Goal: Task Accomplishment & Management: Use online tool/utility

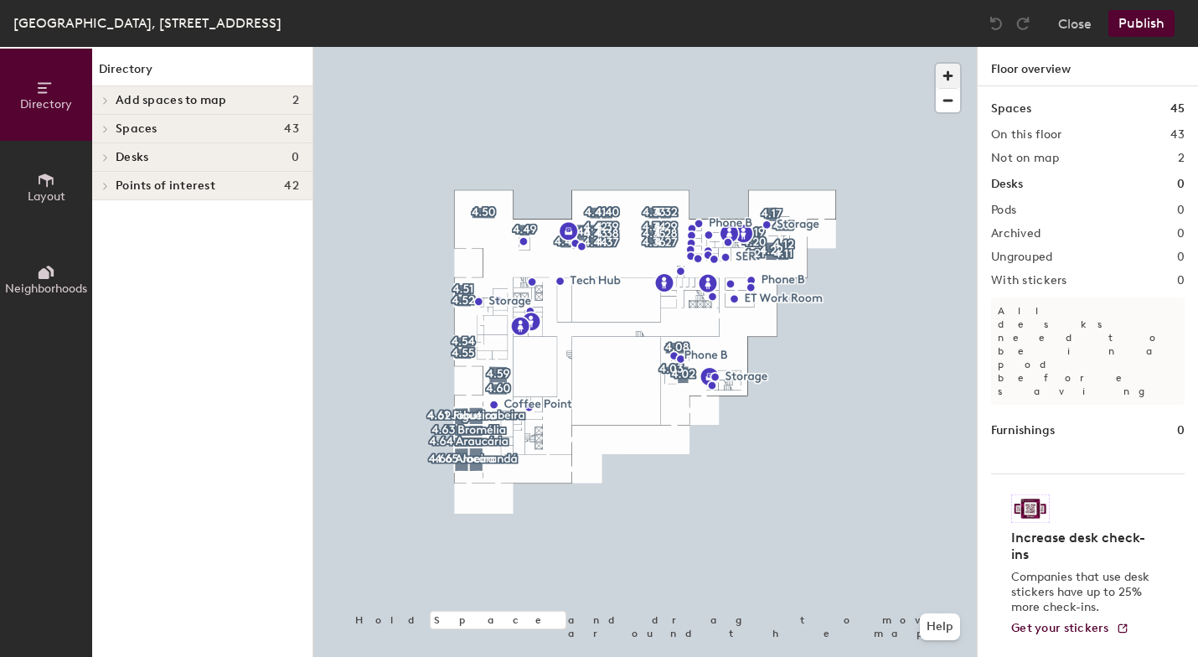
click at [948, 73] on span "button" at bounding box center [948, 76] width 24 height 24
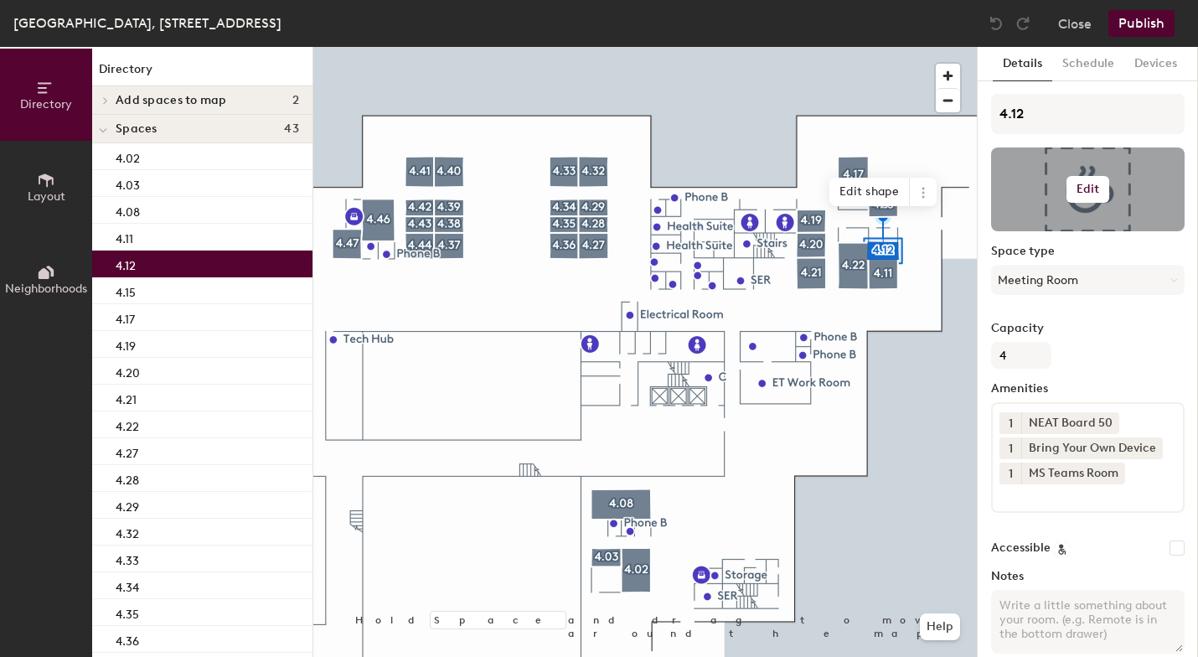
click at [1086, 188] on h6 "Edit" at bounding box center [1087, 189] width 23 height 13
click at [1050, 229] on input "file" at bounding box center [1101, 237] width 192 height 25
click at [1038, 231] on input "file" at bounding box center [1101, 237] width 192 height 25
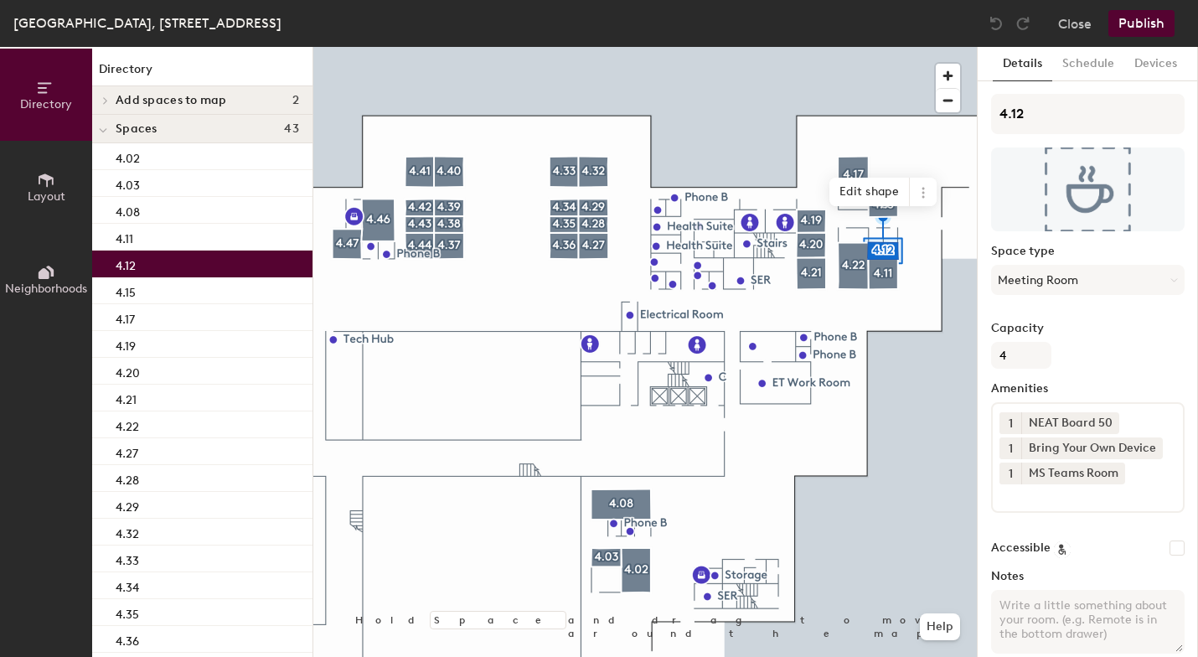
click at [1095, 367] on div "Capacity 4" at bounding box center [1087, 345] width 193 height 47
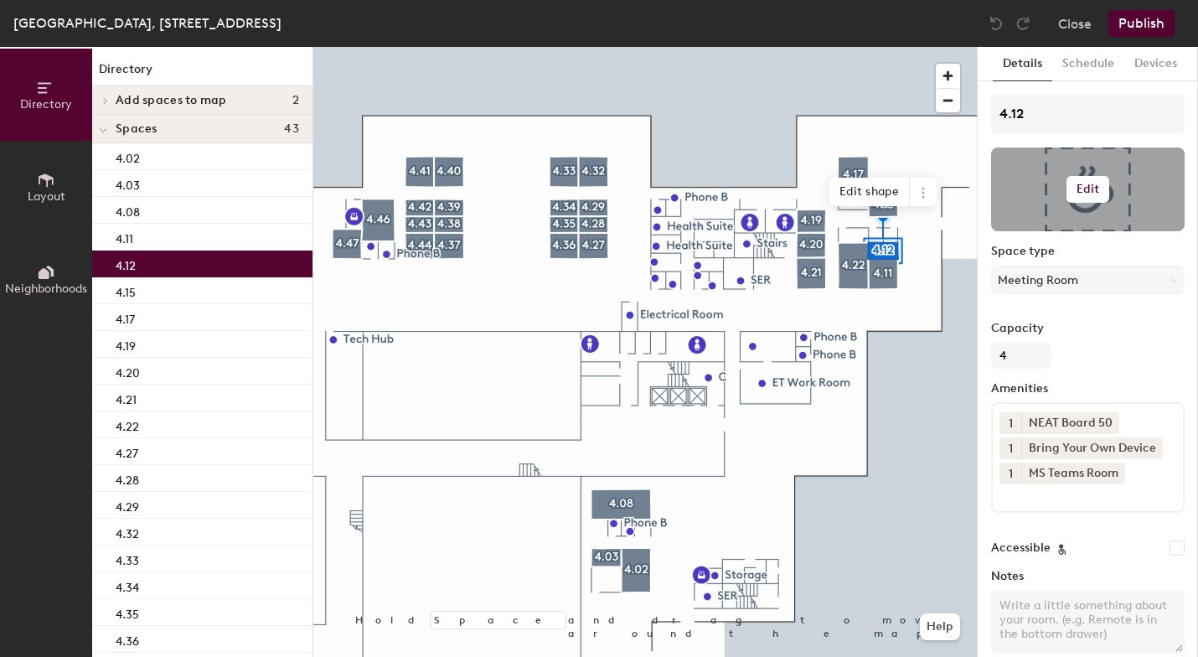
click at [1101, 193] on button "Edit" at bounding box center [1088, 189] width 44 height 27
click at [1049, 234] on input "file" at bounding box center [1101, 237] width 192 height 25
click at [1038, 255] on span "Remove" at bounding box center [1087, 254] width 165 height 15
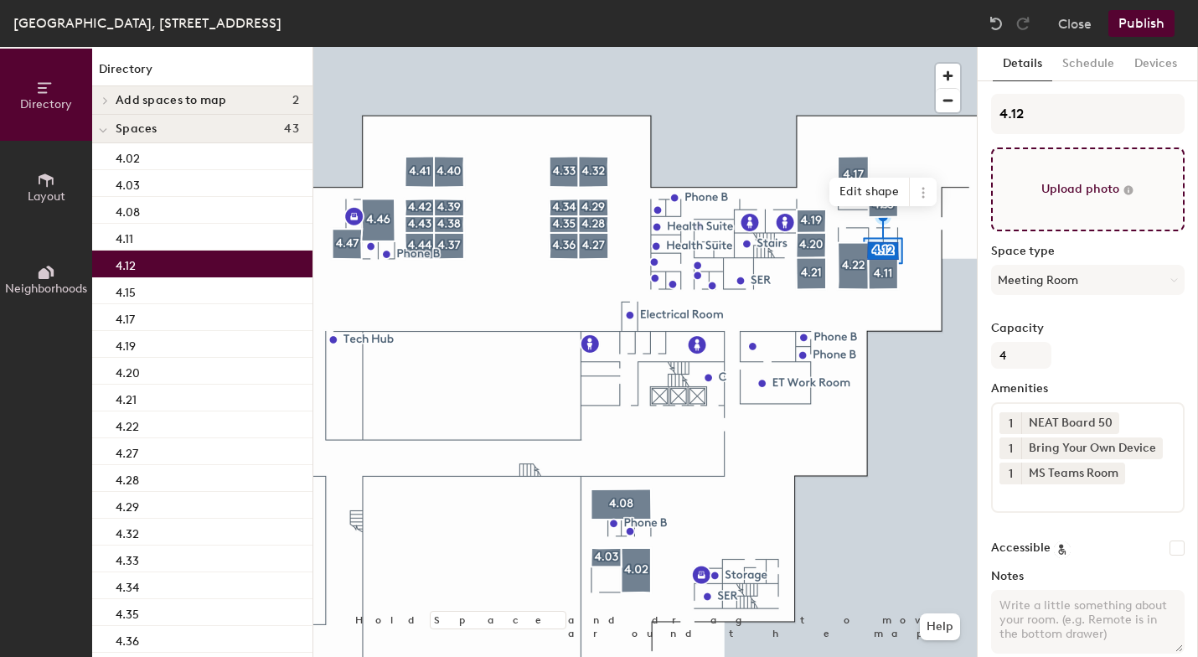
click at [1096, 191] on input "file" at bounding box center [1087, 189] width 193 height 84
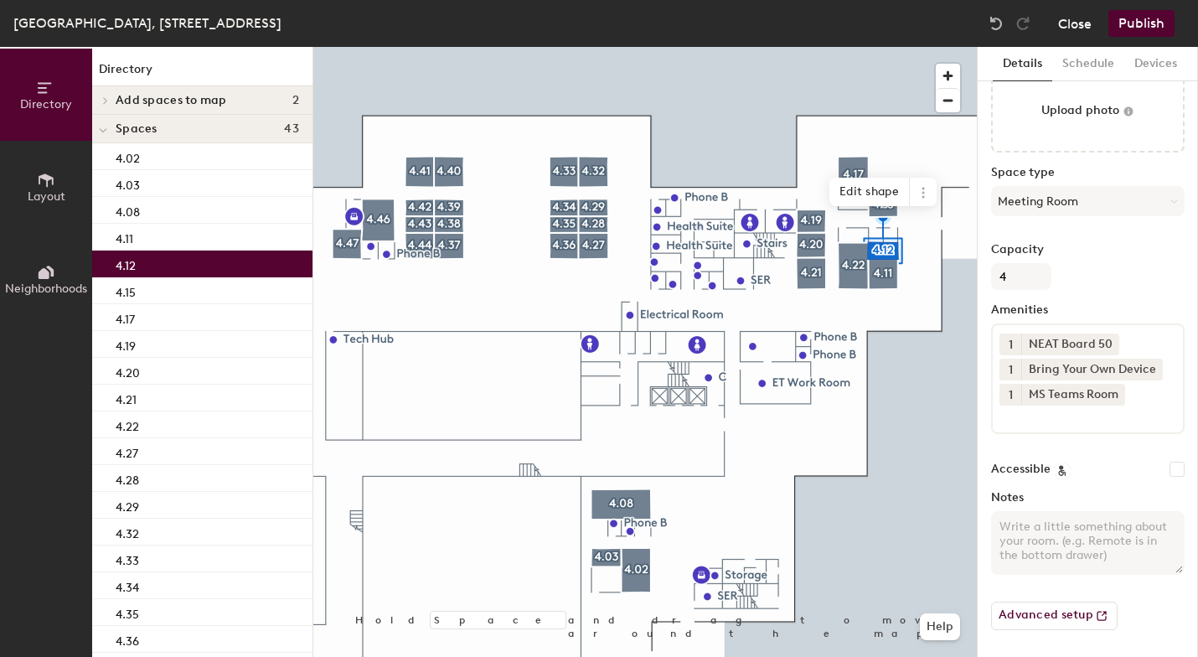
click at [1081, 23] on button "Close" at bounding box center [1075, 23] width 34 height 27
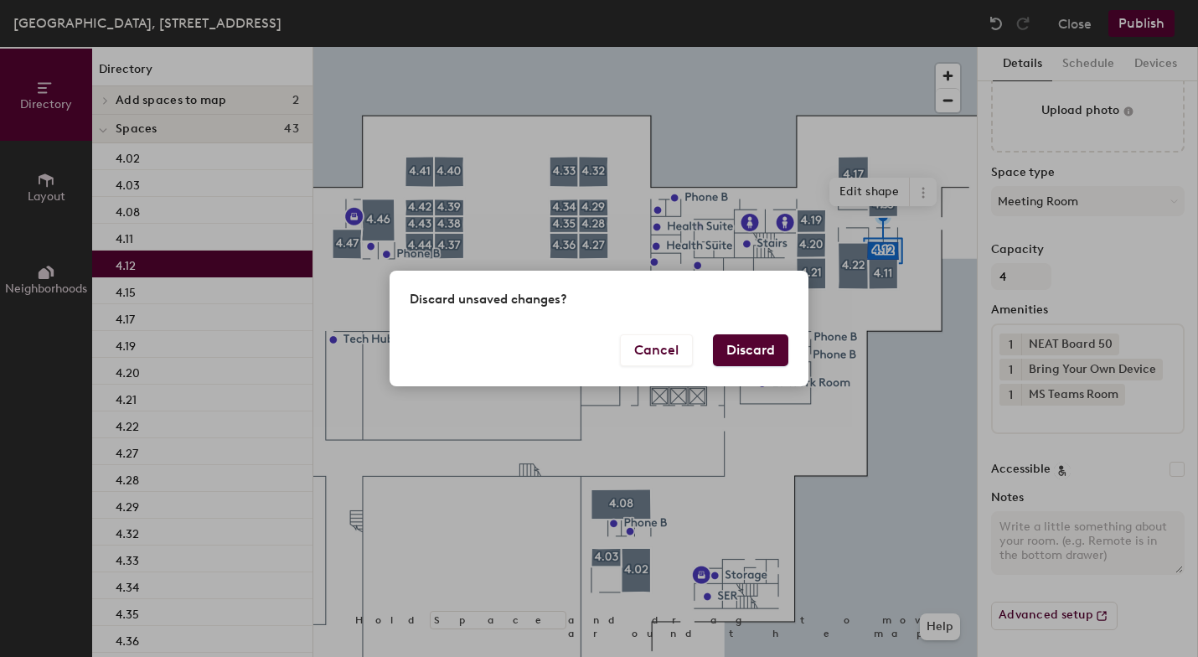
click at [740, 347] on button "Discard" at bounding box center [750, 350] width 75 height 32
